Goal: Find specific page/section: Find specific page/section

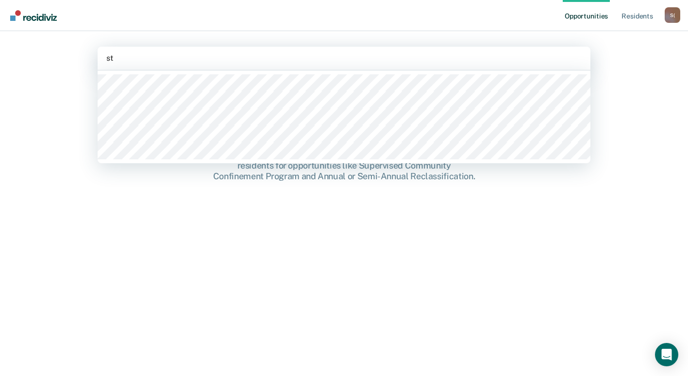
type input "str"
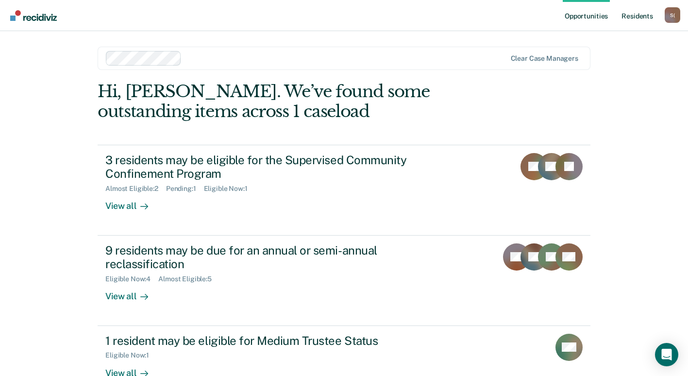
click at [636, 19] on link "Resident s" at bounding box center [637, 15] width 35 height 31
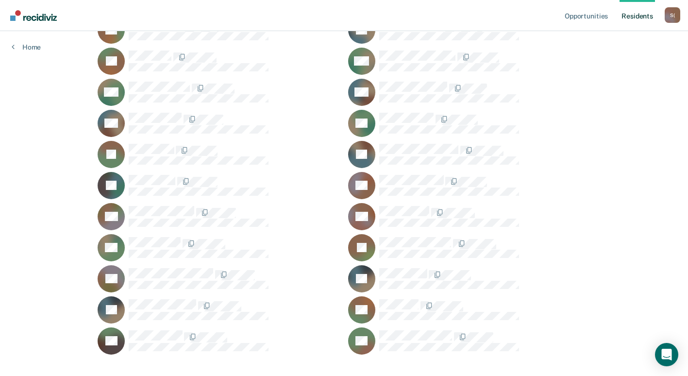
scroll to position [550, 0]
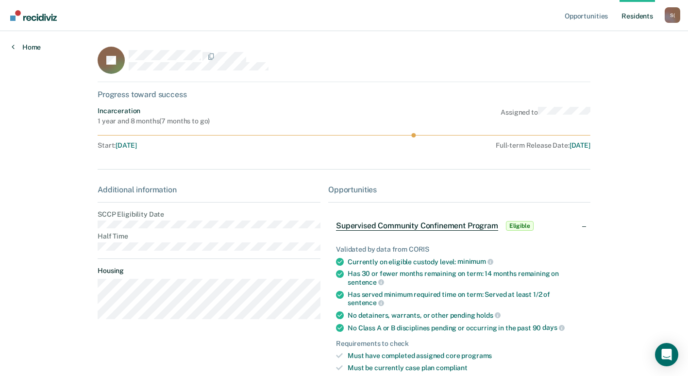
click at [22, 47] on link "Home" at bounding box center [26, 47] width 29 height 9
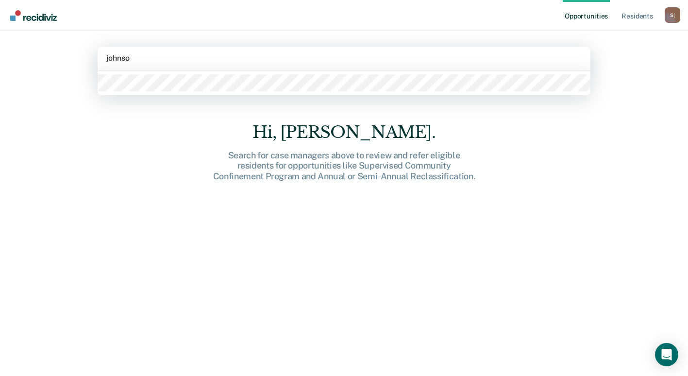
type input "johnson"
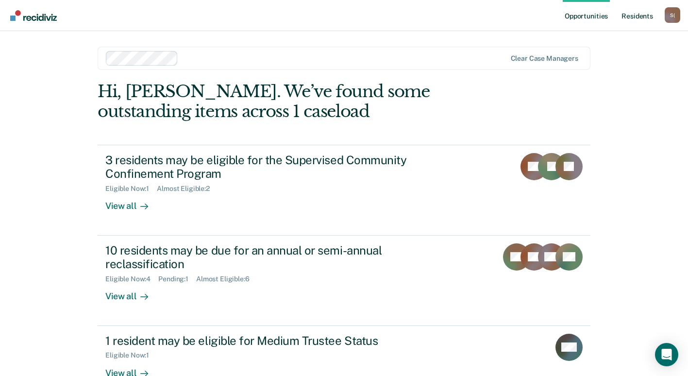
click at [640, 16] on link "Resident s" at bounding box center [637, 15] width 35 height 31
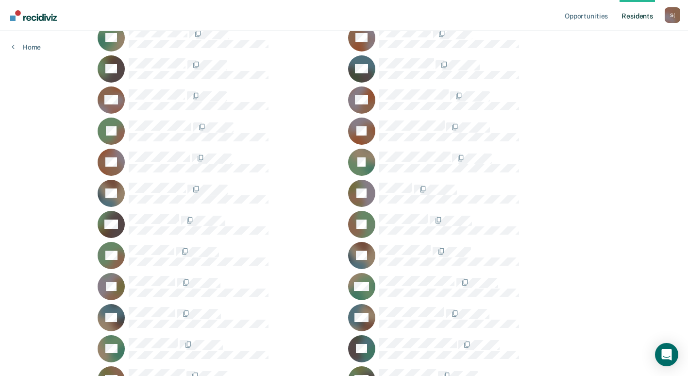
scroll to position [389, 0]
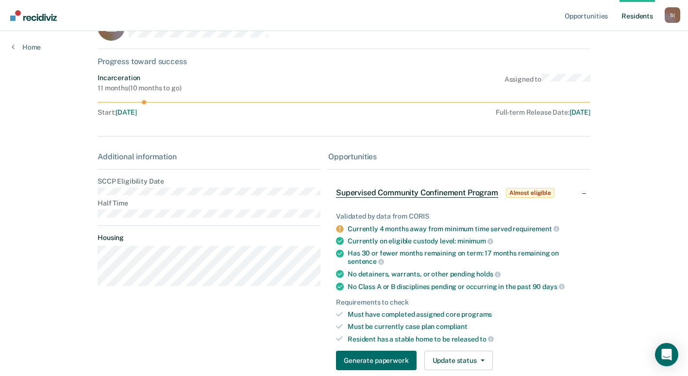
scroll to position [49, 0]
